Goal: Task Accomplishment & Management: Complete application form

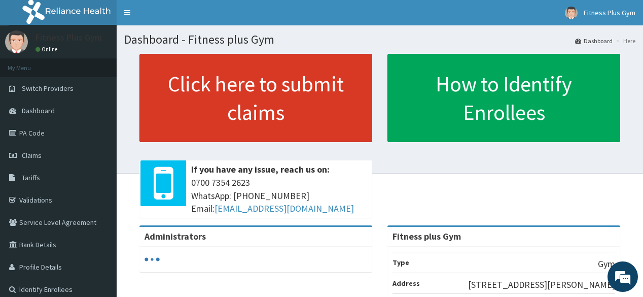
click at [292, 124] on link "Click here to submit claims" at bounding box center [255, 98] width 233 height 88
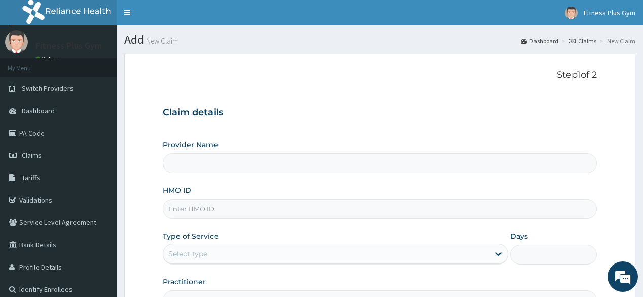
type input "Fitness plus Gym"
type input "1"
click at [247, 204] on input "HMO ID" at bounding box center [380, 209] width 434 height 20
click at [222, 207] on input "HMO ID" at bounding box center [380, 209] width 434 height 20
click at [63, 122] on link "PA Code" at bounding box center [58, 133] width 117 height 22
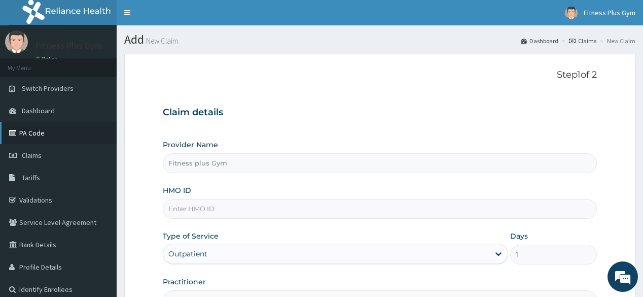
click at [63, 122] on link "PA Code" at bounding box center [58, 133] width 117 height 22
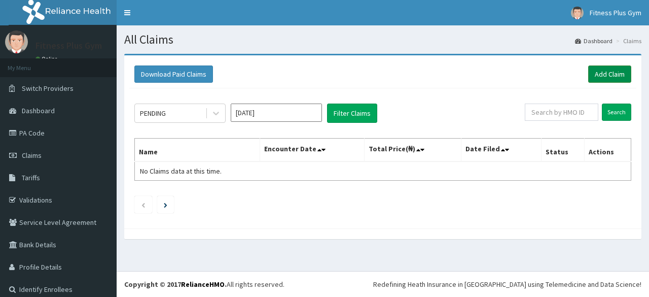
click at [617, 74] on link "Add Claim" at bounding box center [609, 73] width 43 height 17
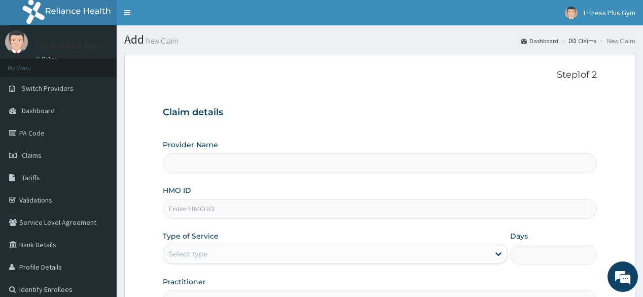
click at [215, 206] on input "HMO ID" at bounding box center [380, 209] width 434 height 20
type input "lti/"
type input "Fitness plus Gym"
type input "1"
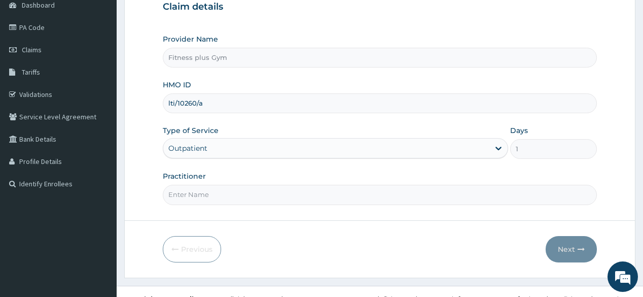
scroll to position [119, 0]
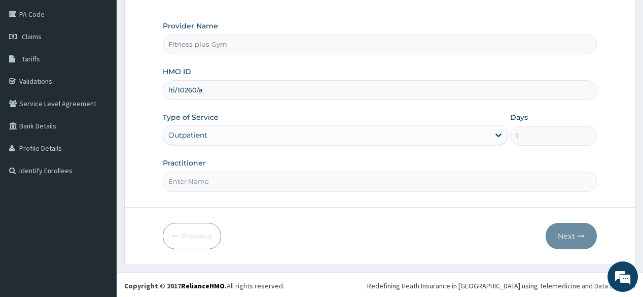
type input "lti/10260/a"
click at [191, 177] on input "Practitioner" at bounding box center [380, 181] width 434 height 20
type input "fitnessplus"
click at [567, 233] on button "Next" at bounding box center [571, 236] width 51 height 26
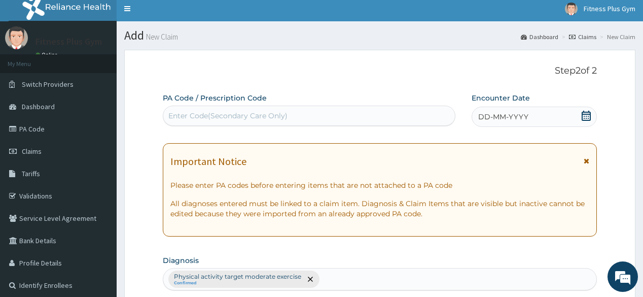
scroll to position [0, 0]
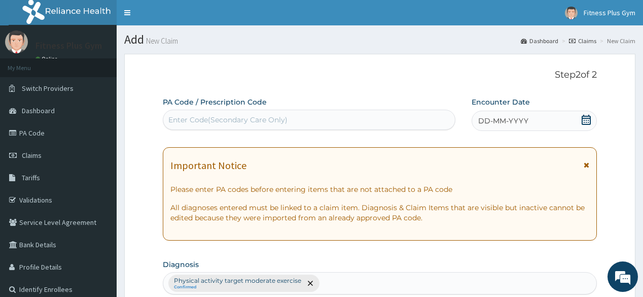
click at [248, 120] on div "Enter Code(Secondary Care Only)" at bounding box center [227, 120] width 119 height 10
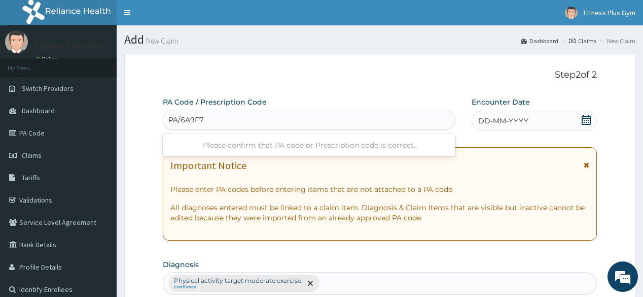
type input "PA/6A9F76"
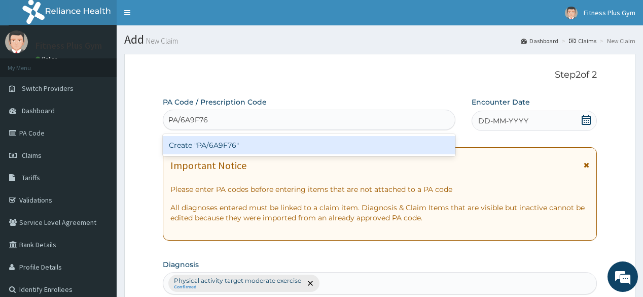
click at [235, 142] on div "Create "PA/6A9F76"" at bounding box center [309, 145] width 292 height 18
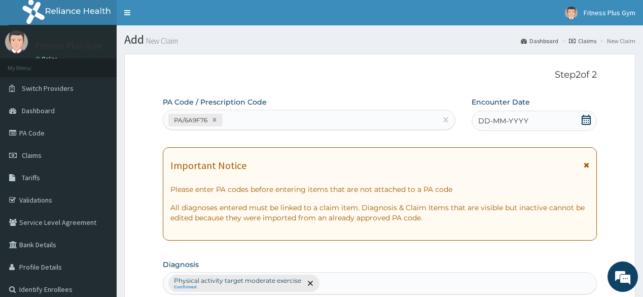
click at [510, 115] on div "DD-MM-YYYY" at bounding box center [534, 121] width 125 height 20
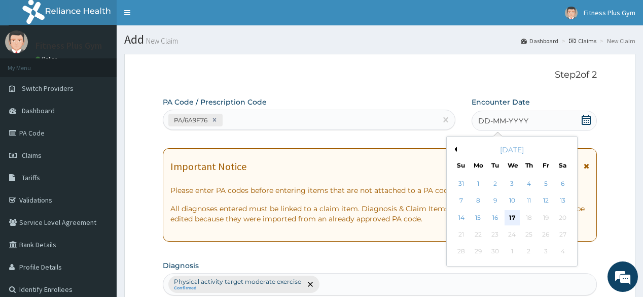
click at [512, 219] on div "17" at bounding box center [511, 217] width 15 height 15
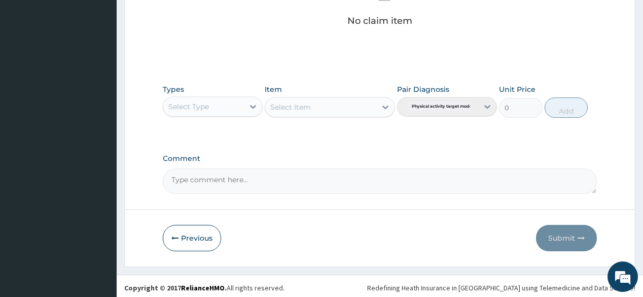
scroll to position [434, 0]
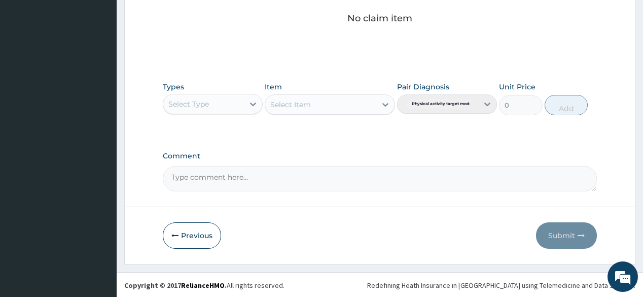
click at [216, 100] on div "Select Type" at bounding box center [203, 104] width 81 height 16
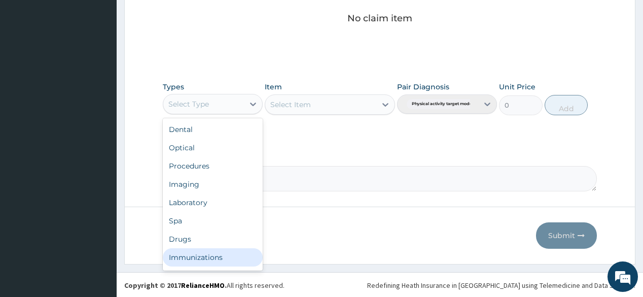
scroll to position [34, 0]
click at [215, 260] on div "Gym" at bounding box center [213, 259] width 100 height 18
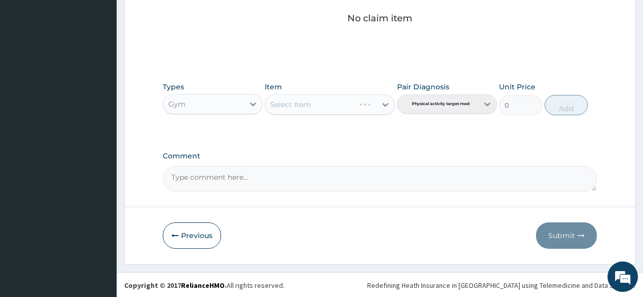
click at [375, 99] on div "Select Item" at bounding box center [330, 104] width 130 height 20
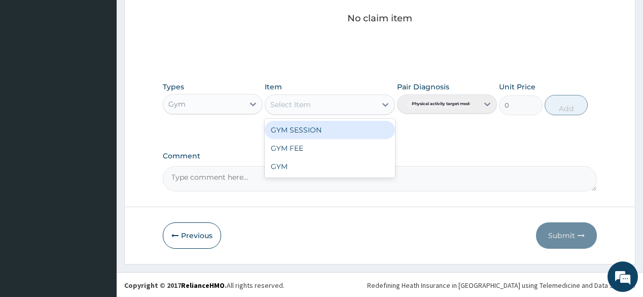
click at [372, 102] on div "Select Item" at bounding box center [320, 104] width 111 height 16
click at [327, 127] on div "GYM SESSION" at bounding box center [330, 130] width 130 height 18
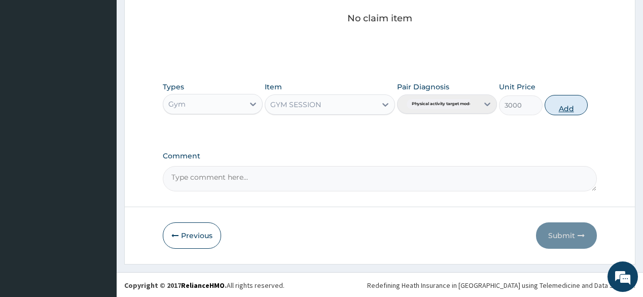
drag, startPoint x: 580, startPoint y: 105, endPoint x: 574, endPoint y: 126, distance: 21.2
click at [578, 107] on button "Add" at bounding box center [567, 105] width 44 height 20
type input "0"
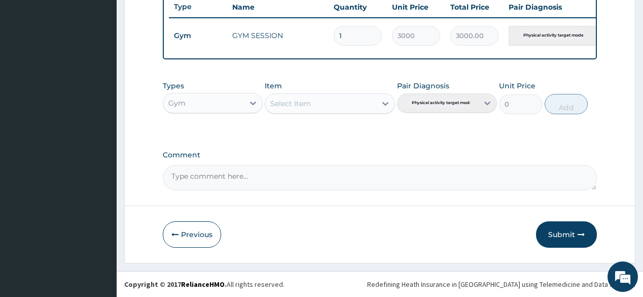
scroll to position [391, 0]
click at [562, 229] on button "Submit" at bounding box center [566, 234] width 61 height 26
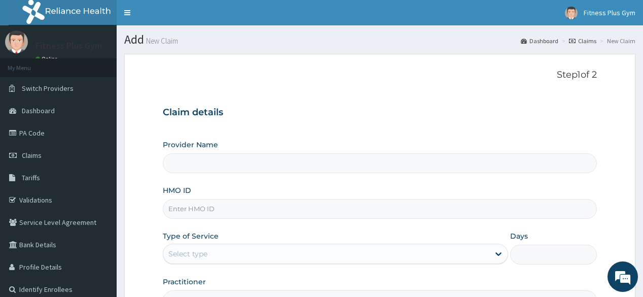
click at [241, 210] on input "HMO ID" at bounding box center [380, 209] width 434 height 20
type input "isw"
type input "Fitness plus Gym"
type input "1"
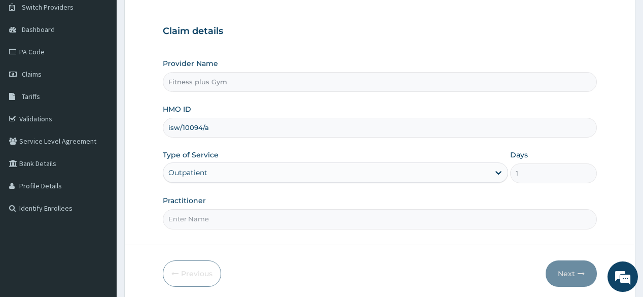
scroll to position [119, 0]
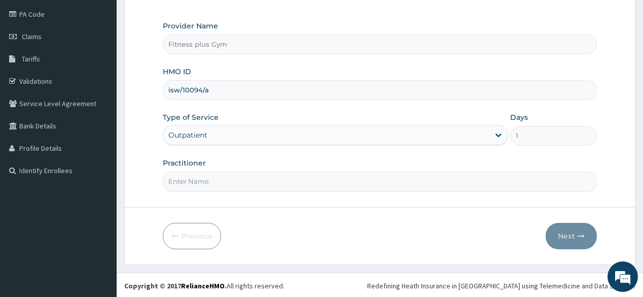
type input "isw/10094/a"
click at [221, 186] on input "Practitioner" at bounding box center [380, 181] width 434 height 20
type input "fitnessplus"
click at [552, 236] on button "Next" at bounding box center [571, 236] width 51 height 26
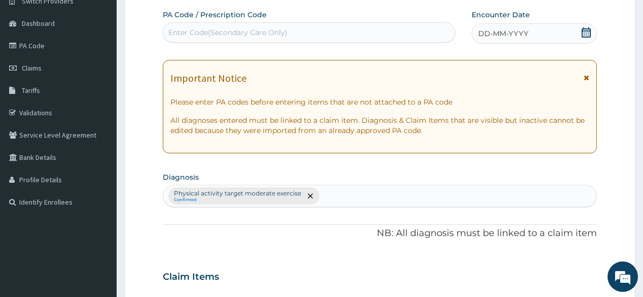
scroll to position [38, 0]
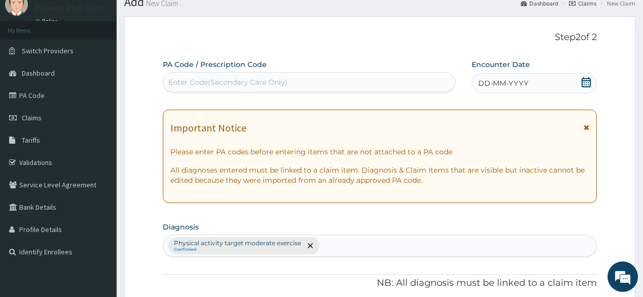
click at [221, 86] on div "Enter Code(Secondary Care Only)" at bounding box center [227, 82] width 119 height 10
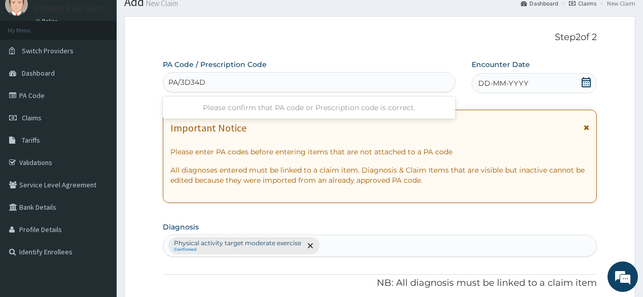
type input "PA/3D34D1"
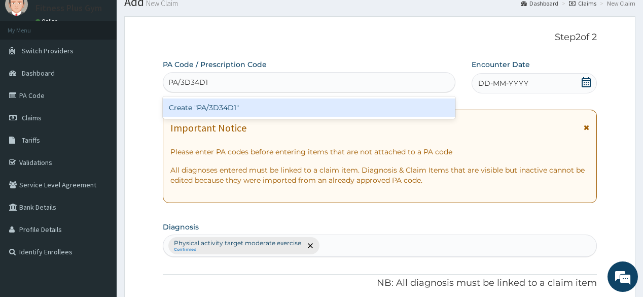
click at [261, 103] on div "Create "PA/3D34D1"" at bounding box center [309, 107] width 292 height 18
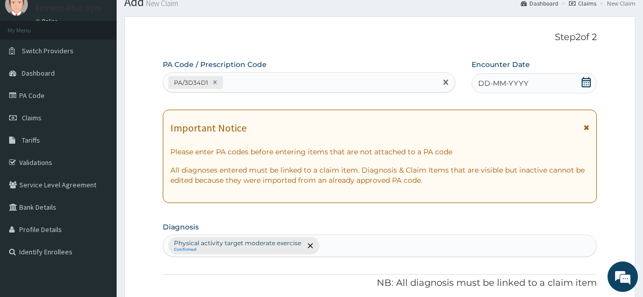
click at [528, 81] on div "DD-MM-YYYY" at bounding box center [534, 83] width 125 height 20
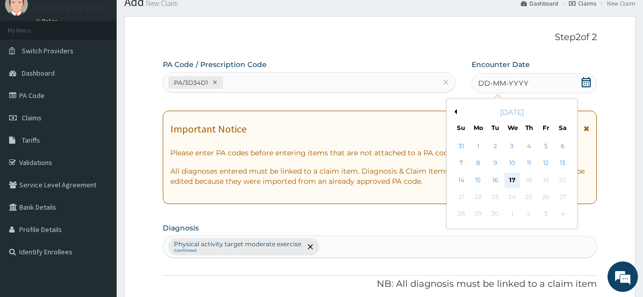
click at [515, 179] on div "17" at bounding box center [511, 179] width 15 height 15
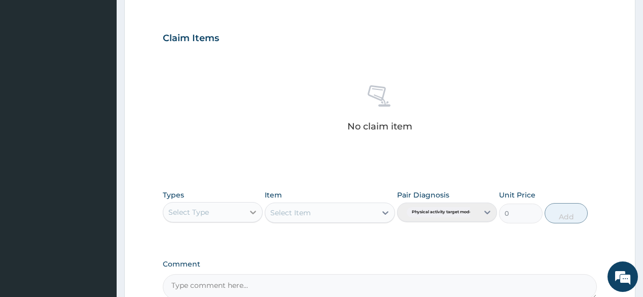
scroll to position [403, 0]
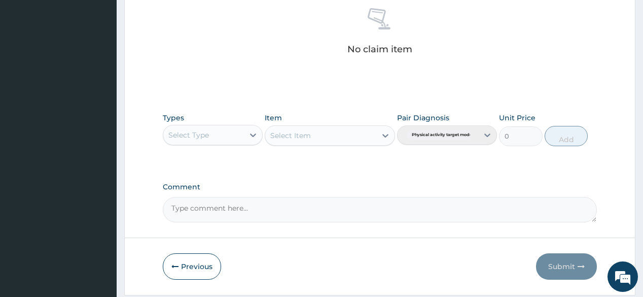
click at [208, 136] on div "Select Type" at bounding box center [203, 135] width 81 height 16
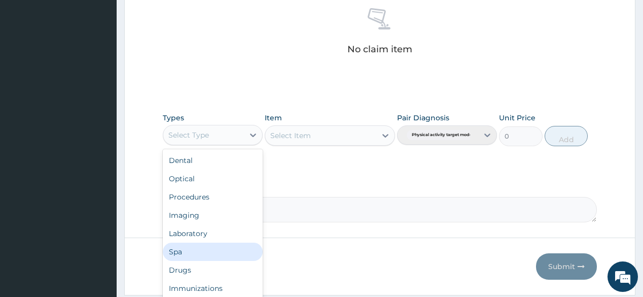
scroll to position [34, 0]
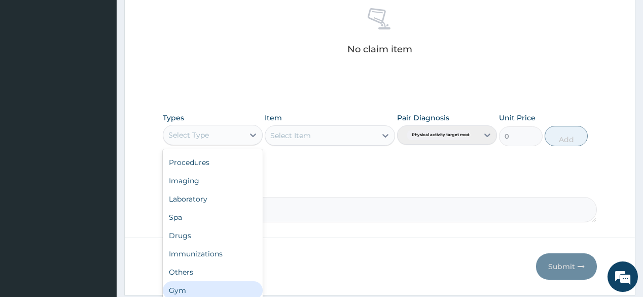
drag, startPoint x: 205, startPoint y: 284, endPoint x: 325, endPoint y: 174, distance: 163.0
click at [208, 281] on div "Gym" at bounding box center [213, 290] width 100 height 18
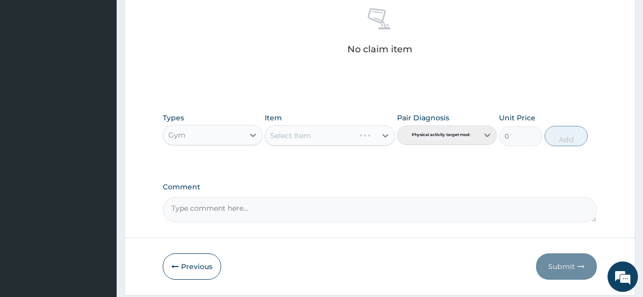
click at [350, 134] on div "Select Item" at bounding box center [330, 135] width 130 height 20
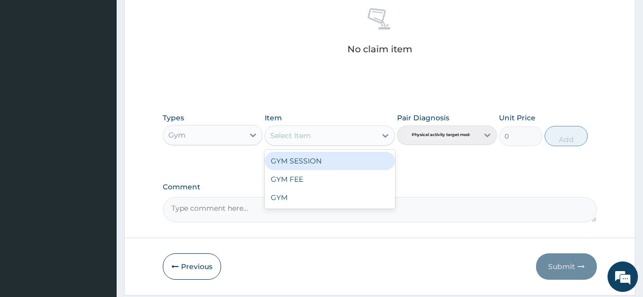
click at [342, 130] on div "Select Item" at bounding box center [320, 135] width 111 height 16
click at [342, 161] on div "GYM SESSION" at bounding box center [330, 161] width 130 height 18
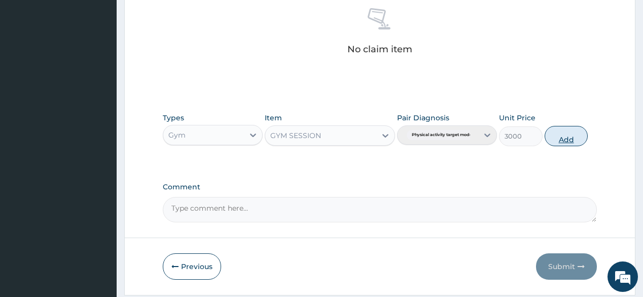
click at [580, 142] on button "Add" at bounding box center [567, 136] width 44 height 20
type input "0"
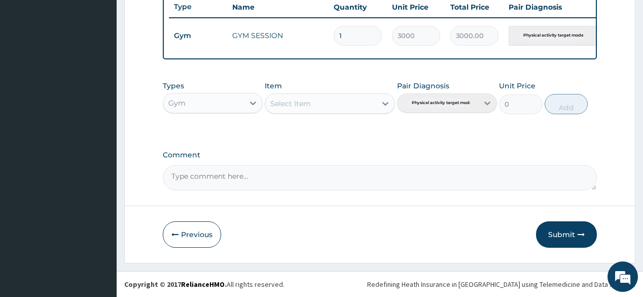
scroll to position [391, 0]
click at [546, 240] on button "Submit" at bounding box center [566, 234] width 61 height 26
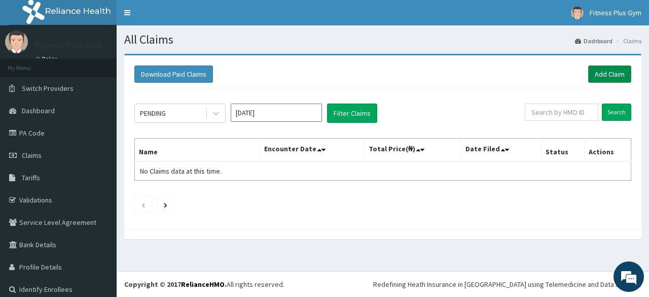
click at [614, 79] on link "Add Claim" at bounding box center [609, 73] width 43 height 17
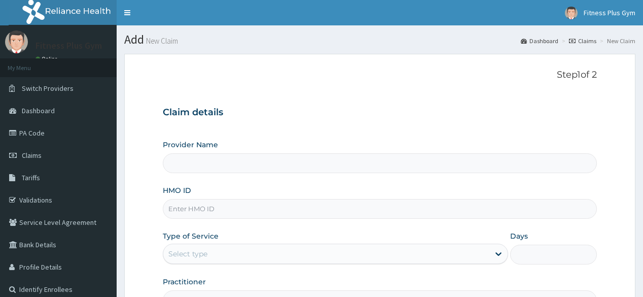
click at [215, 201] on input "HMO ID" at bounding box center [380, 209] width 434 height 20
type input "daw"
type input "Fitness plus Gym"
type input "1"
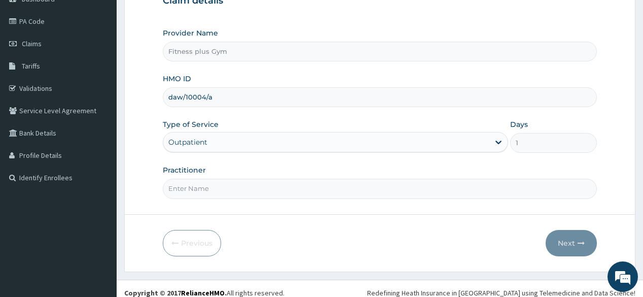
scroll to position [119, 0]
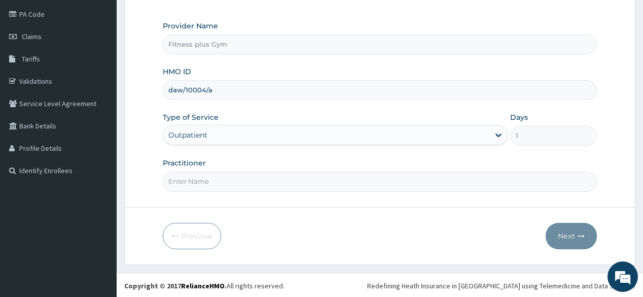
type input "daw/10004/a"
click at [234, 164] on div "Practitioner" at bounding box center [380, 174] width 434 height 33
click at [221, 180] on input "Practitioner" at bounding box center [380, 181] width 434 height 20
type input "fitnessplus"
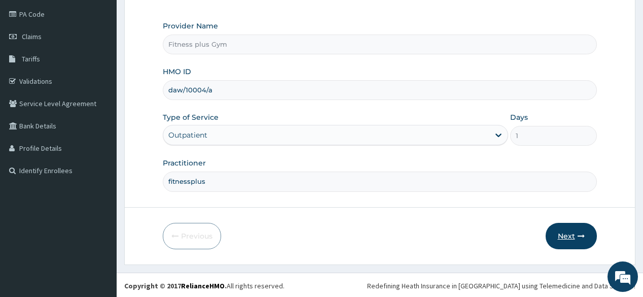
click at [577, 229] on button "Next" at bounding box center [571, 236] width 51 height 26
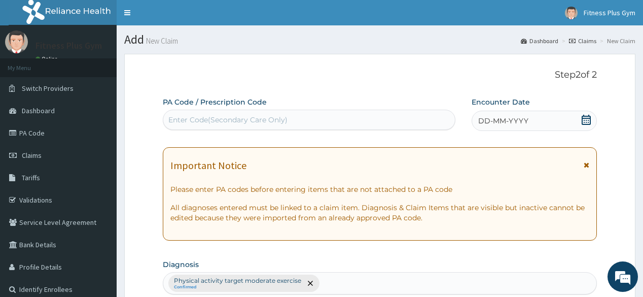
click at [215, 112] on div "Enter Code(Secondary Care Only)" at bounding box center [308, 120] width 291 height 16
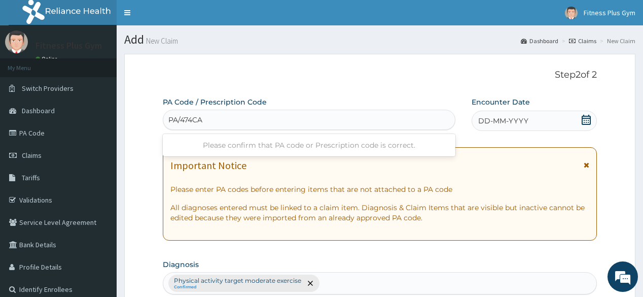
type input "PA/474CA5"
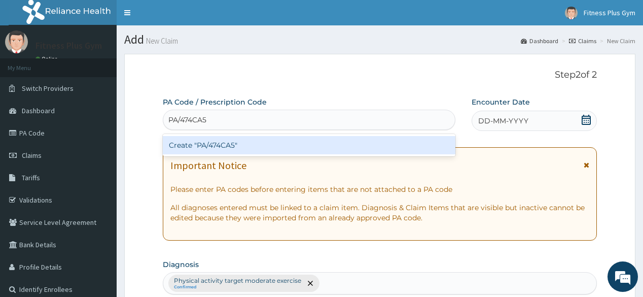
click at [224, 141] on div "Create "PA/474CA5"" at bounding box center [309, 145] width 292 height 18
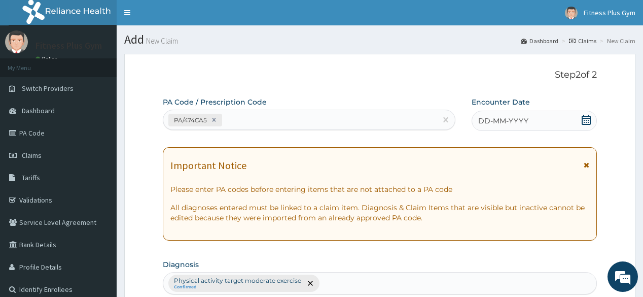
click at [513, 120] on span "DD-MM-YYYY" at bounding box center [503, 121] width 50 height 10
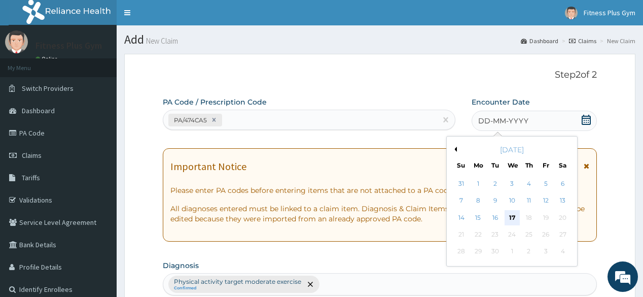
click at [509, 213] on div "17" at bounding box center [511, 217] width 15 height 15
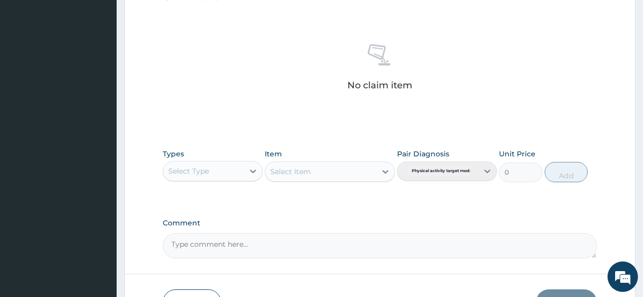
scroll to position [434, 0]
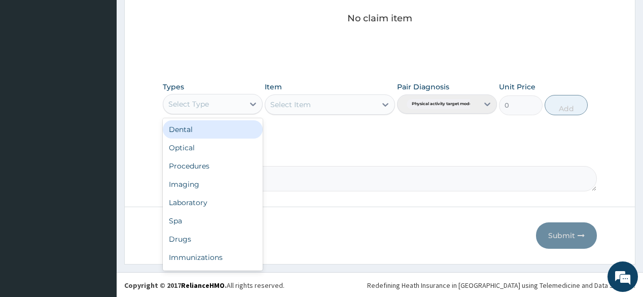
click at [243, 102] on div "Select Type" at bounding box center [203, 104] width 81 height 16
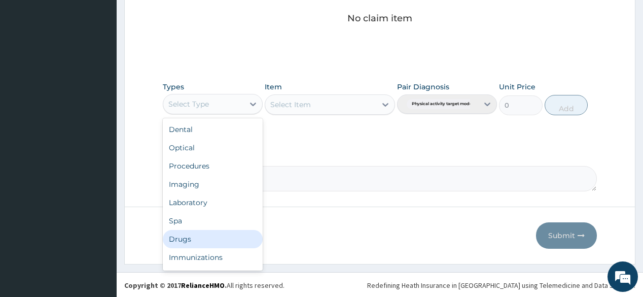
scroll to position [34, 0]
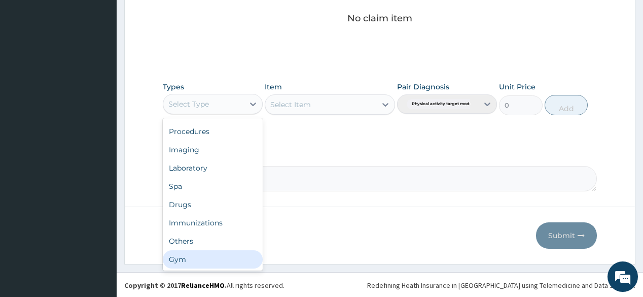
click at [223, 256] on div "Gym" at bounding box center [213, 259] width 100 height 18
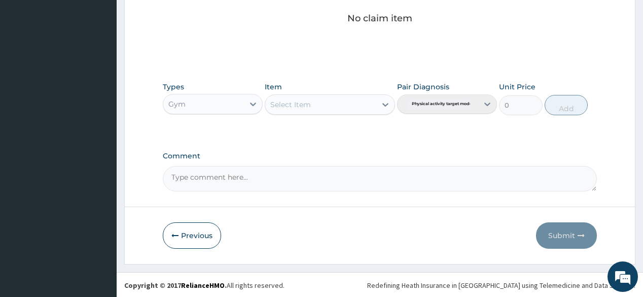
click at [358, 94] on div "Select Item" at bounding box center [330, 104] width 130 height 20
click at [356, 100] on div "Select Item" at bounding box center [320, 104] width 111 height 16
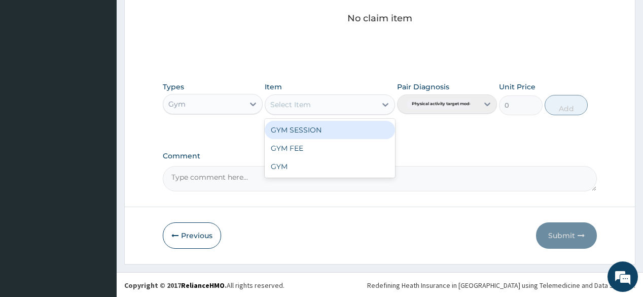
drag, startPoint x: 343, startPoint y: 127, endPoint x: 493, endPoint y: 134, distance: 150.3
click at [349, 127] on div "GYM SESSION" at bounding box center [330, 130] width 130 height 18
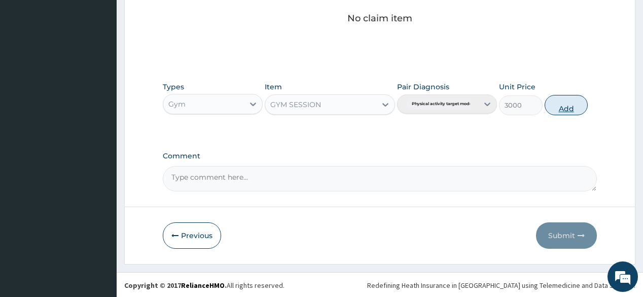
click at [564, 95] on button "Add" at bounding box center [567, 105] width 44 height 20
type input "0"
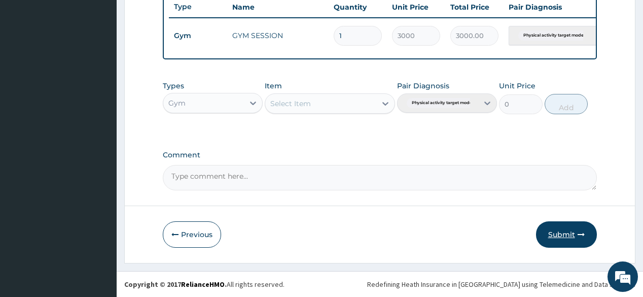
click at [575, 233] on button "Submit" at bounding box center [566, 234] width 61 height 26
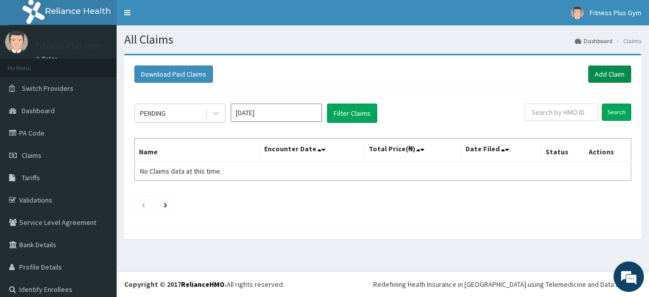
click at [613, 75] on link "Add Claim" at bounding box center [609, 73] width 43 height 17
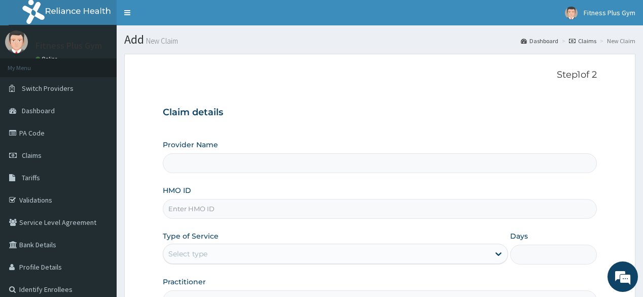
click at [198, 197] on div "HMO ID" at bounding box center [380, 201] width 434 height 33
click at [199, 205] on input "HMO ID" at bounding box center [380, 209] width 434 height 20
type input "s"
type input "Fitness plus Gym"
type input "1"
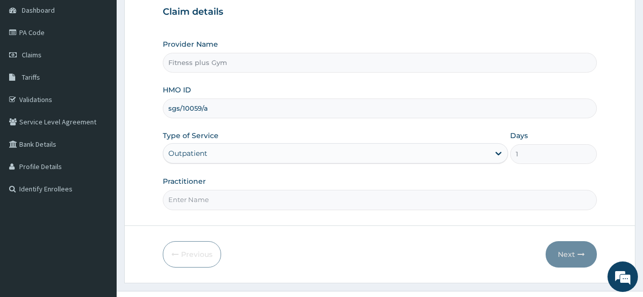
scroll to position [119, 0]
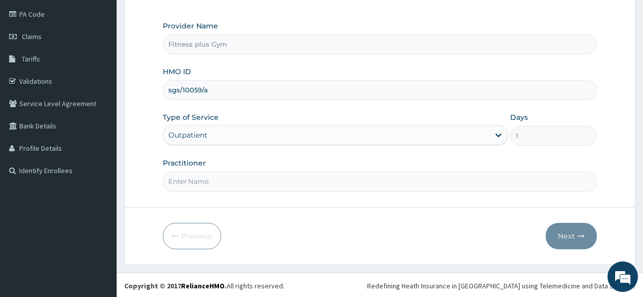
type input "sgs/10059/a"
click at [191, 185] on input "Practitioner" at bounding box center [380, 181] width 434 height 20
type input "fitnessplus"
click at [576, 235] on button "Next" at bounding box center [571, 236] width 51 height 26
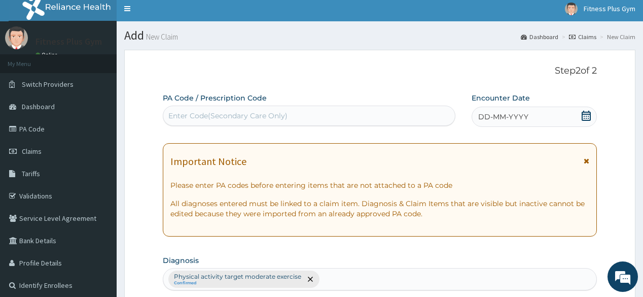
scroll to position [0, 0]
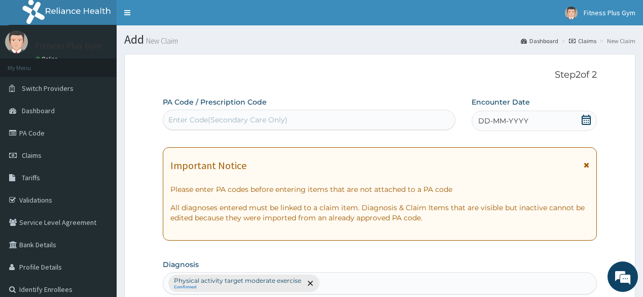
click at [270, 105] on div "PA Code / Prescription Code Enter Code(Secondary Care Only)" at bounding box center [309, 113] width 292 height 33
click at [261, 121] on div "Enter Code(Secondary Care Only)" at bounding box center [227, 120] width 119 height 10
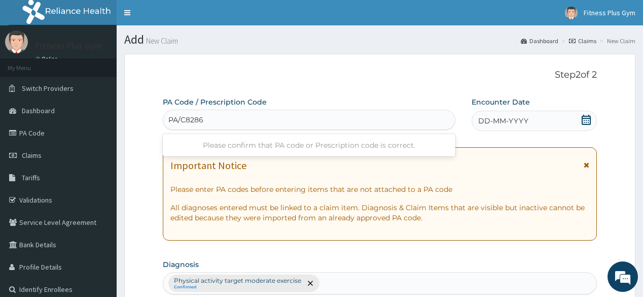
type input "PA/C82864"
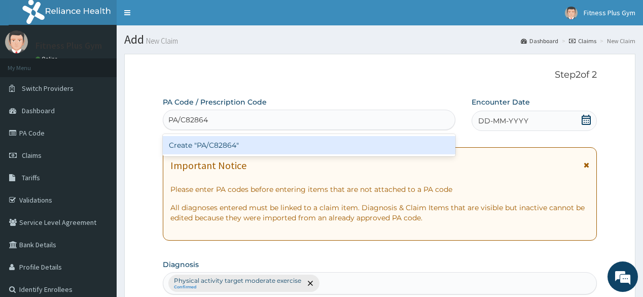
click at [255, 144] on div "Create "PA/C82864"" at bounding box center [309, 145] width 292 height 18
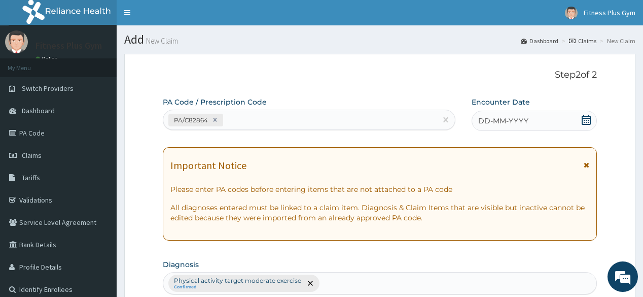
click at [498, 122] on span "DD-MM-YYYY" at bounding box center [503, 121] width 50 height 10
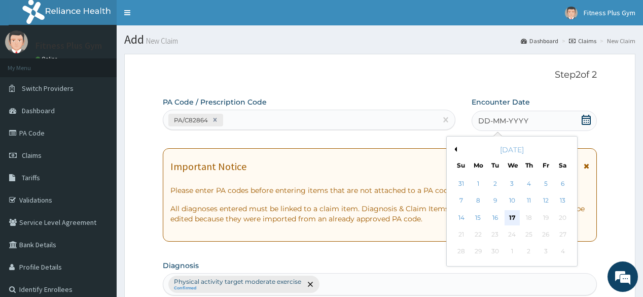
click at [511, 218] on div "17" at bounding box center [511, 217] width 15 height 15
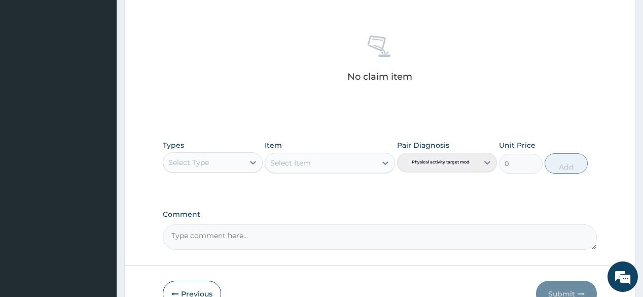
scroll to position [434, 0]
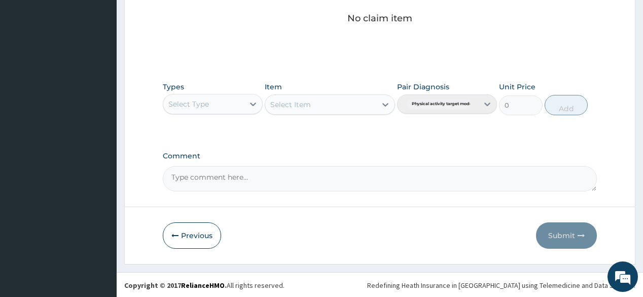
click at [207, 99] on div "Select Type" at bounding box center [188, 104] width 41 height 10
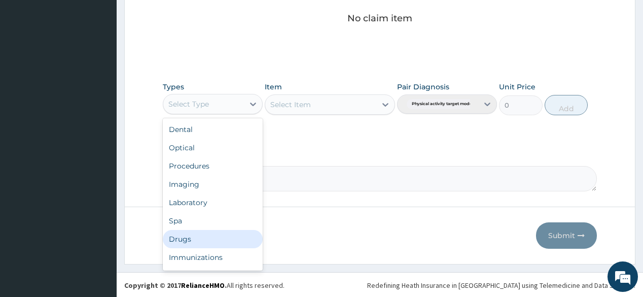
scroll to position [34, 0]
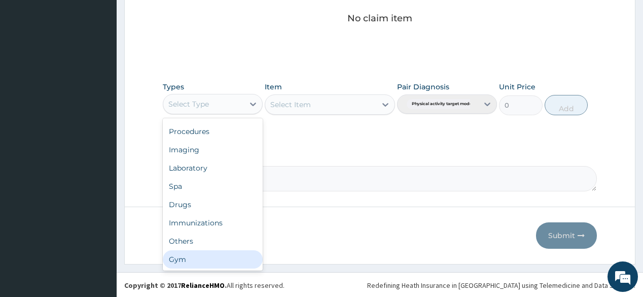
click at [215, 243] on div "Dental Optical Procedures Imaging Laboratory Spa Drugs Immunizations Others Gym" at bounding box center [213, 194] width 100 height 152
click at [192, 257] on div "Gym" at bounding box center [213, 259] width 100 height 18
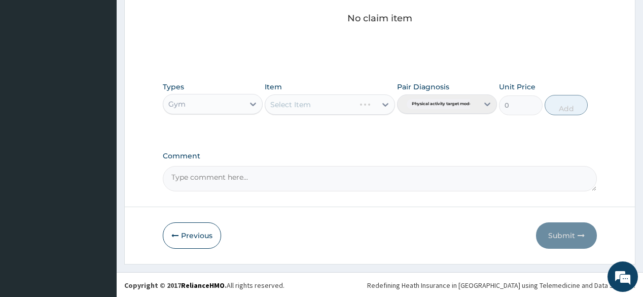
click at [378, 101] on div "Select Item" at bounding box center [330, 104] width 130 height 20
click at [378, 101] on div at bounding box center [385, 104] width 18 height 18
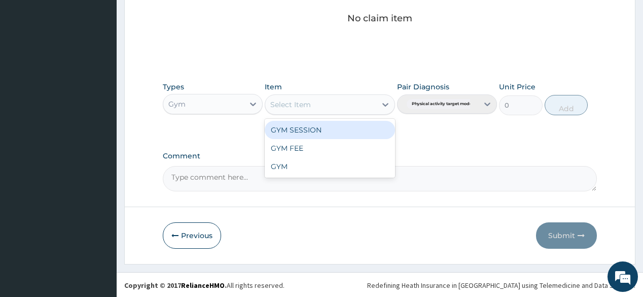
click at [346, 131] on div "GYM SESSION" at bounding box center [330, 130] width 130 height 18
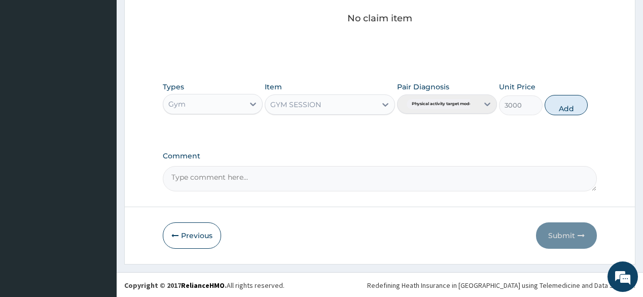
drag, startPoint x: 580, startPoint y: 99, endPoint x: 552, endPoint y: 166, distance: 72.7
click at [580, 101] on button "Add" at bounding box center [567, 105] width 44 height 20
type input "0"
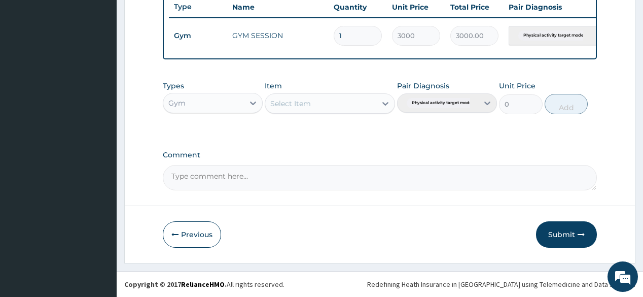
click at [565, 234] on button "Submit" at bounding box center [566, 234] width 61 height 26
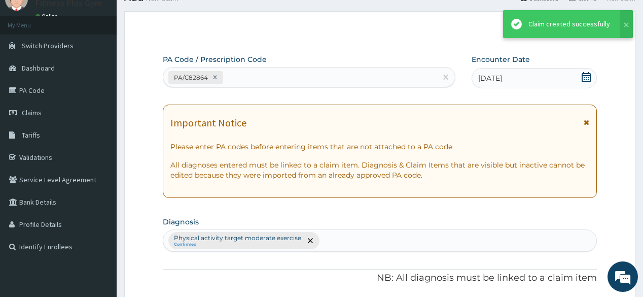
scroll to position [391, 0]
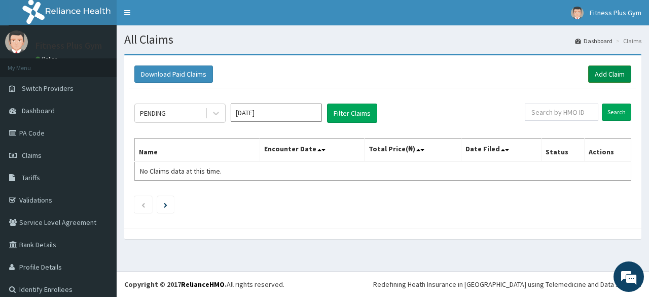
click at [609, 76] on link "Add Claim" at bounding box center [609, 73] width 43 height 17
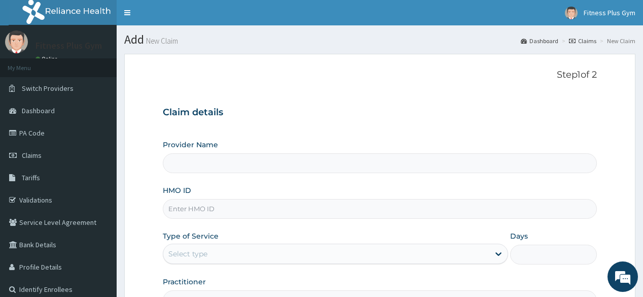
type input "Fitness plus Gym"
type input "1"
